Goal: Transaction & Acquisition: Purchase product/service

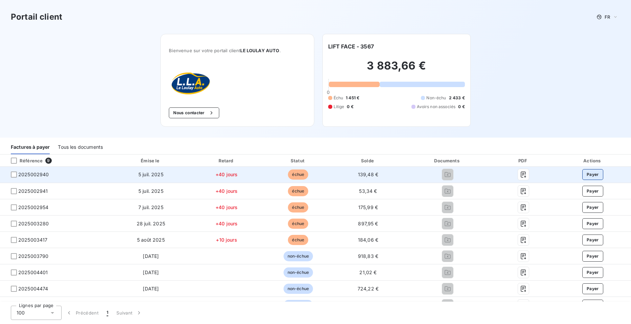
click at [585, 174] on button "Payer" at bounding box center [592, 174] width 21 height 11
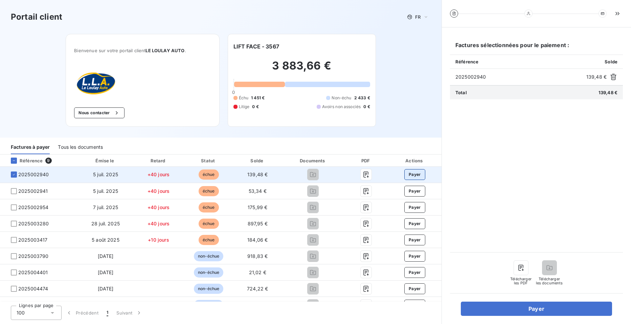
click at [411, 172] on button "Payer" at bounding box center [414, 174] width 21 height 11
click at [410, 174] on button "Payer" at bounding box center [414, 174] width 21 height 11
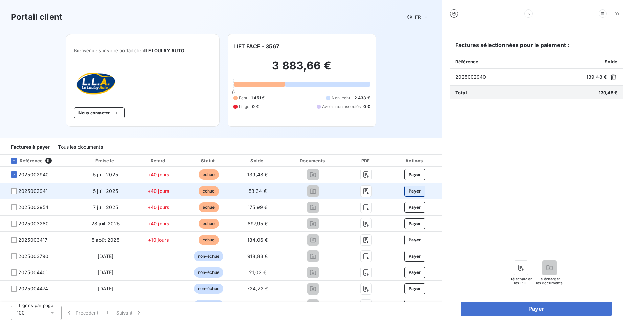
click at [409, 191] on button "Payer" at bounding box center [414, 190] width 21 height 11
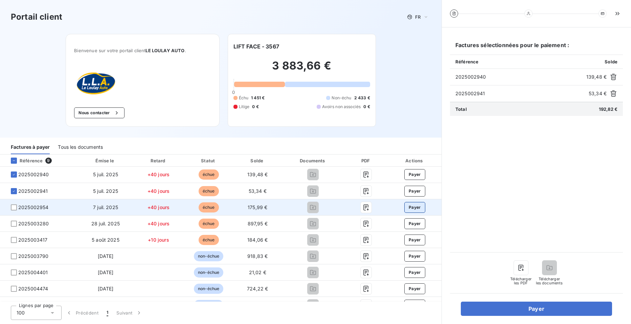
click at [409, 207] on button "Payer" at bounding box center [414, 207] width 21 height 11
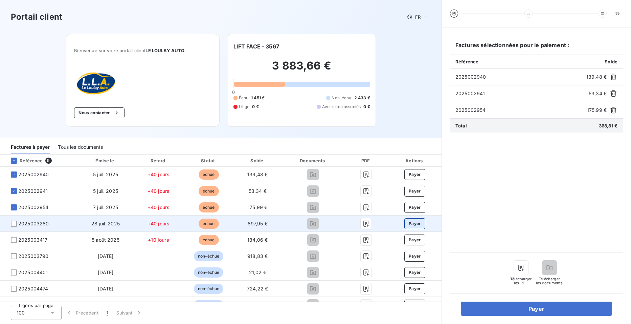
click at [406, 224] on button "Payer" at bounding box center [414, 223] width 21 height 11
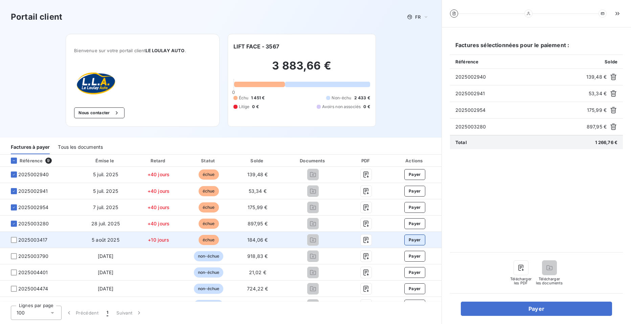
click at [407, 238] on button "Payer" at bounding box center [414, 239] width 21 height 11
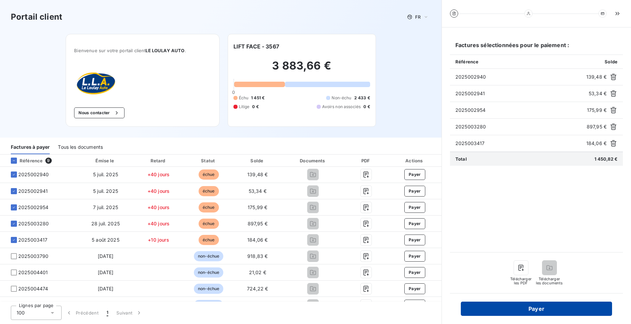
click at [537, 311] on button "Payer" at bounding box center [536, 308] width 151 height 14
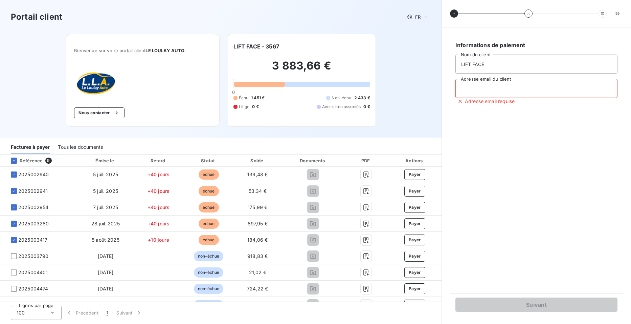
click at [526, 88] on input "Adresse email du client" at bounding box center [537, 88] width 162 height 19
type input "b.bonnet@liftface.fr"
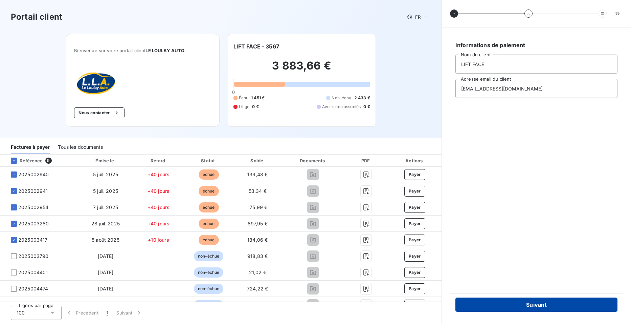
click at [530, 308] on button "Suivant" at bounding box center [537, 304] width 162 height 14
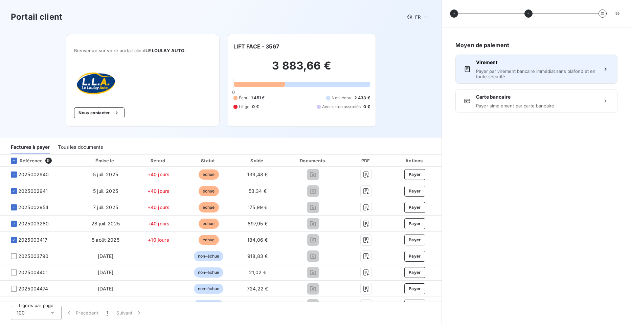
click at [522, 69] on span "Payer par virement bancaire immédiat sans plafond et en toute sécurité" at bounding box center [536, 73] width 121 height 11
